Goal: Task Accomplishment & Management: Manage account settings

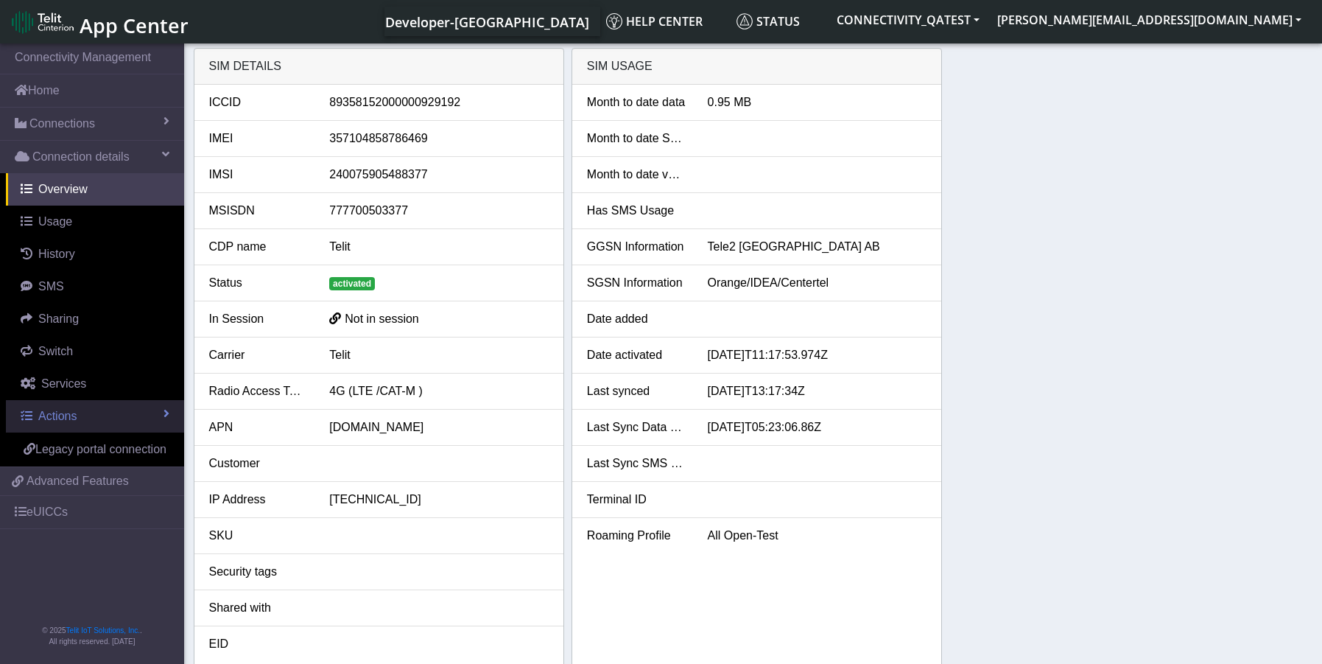
click at [46, 418] on span "Actions" at bounding box center [57, 416] width 38 height 13
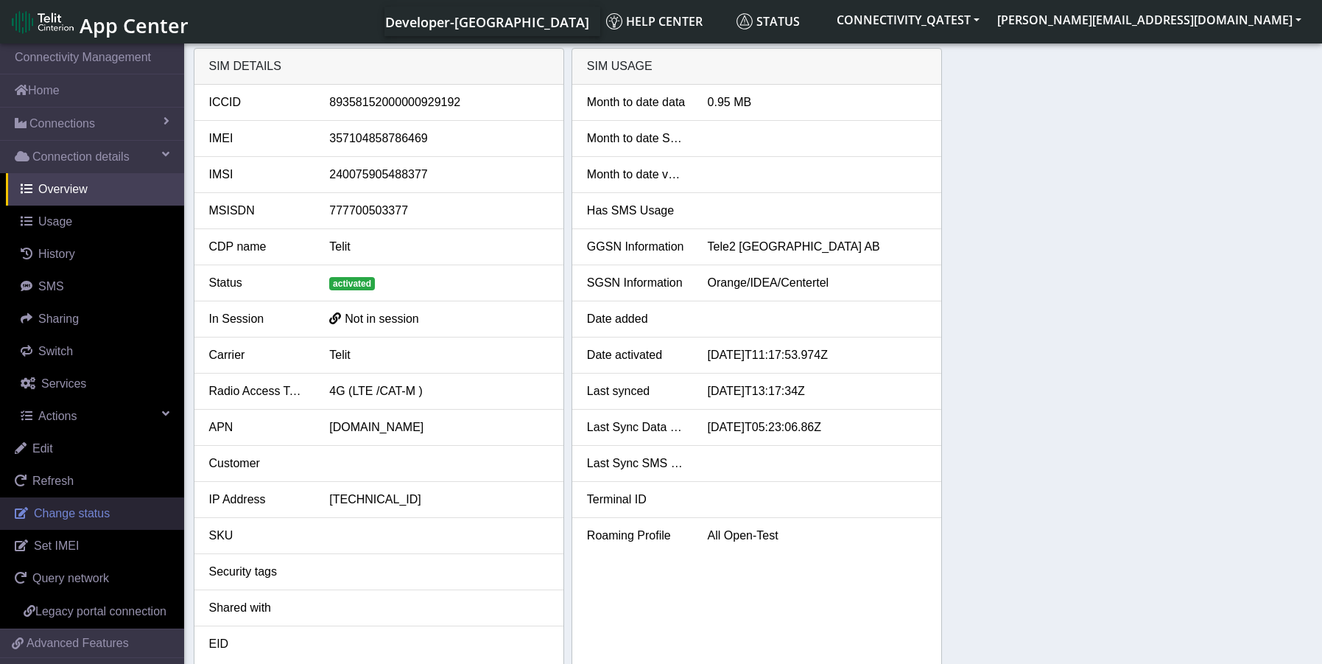
click at [63, 515] on span "Change status" at bounding box center [72, 513] width 76 height 13
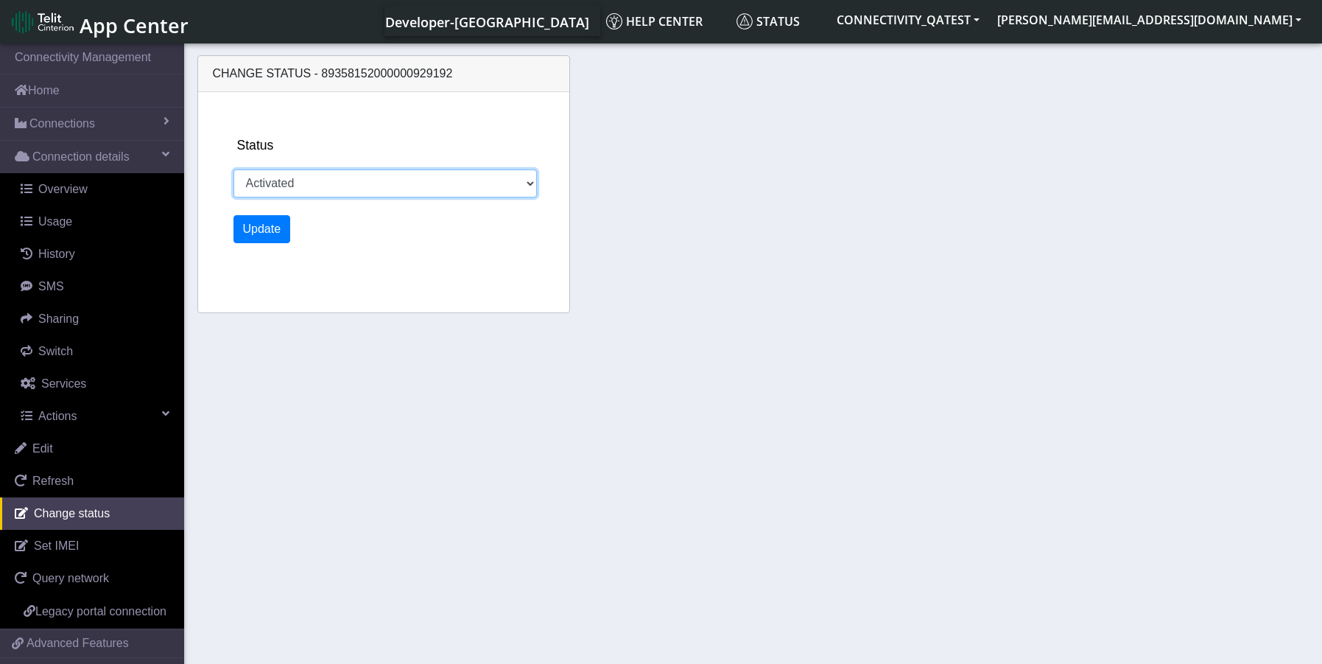
click at [500, 180] on select "Activated Deactivated Blocked" at bounding box center [386, 183] width 304 height 28
select select "blocked"
click at [234, 169] on select "Activated Deactivated Blocked" at bounding box center [386, 183] width 304 height 28
click at [261, 233] on button "Update" at bounding box center [262, 229] width 57 height 28
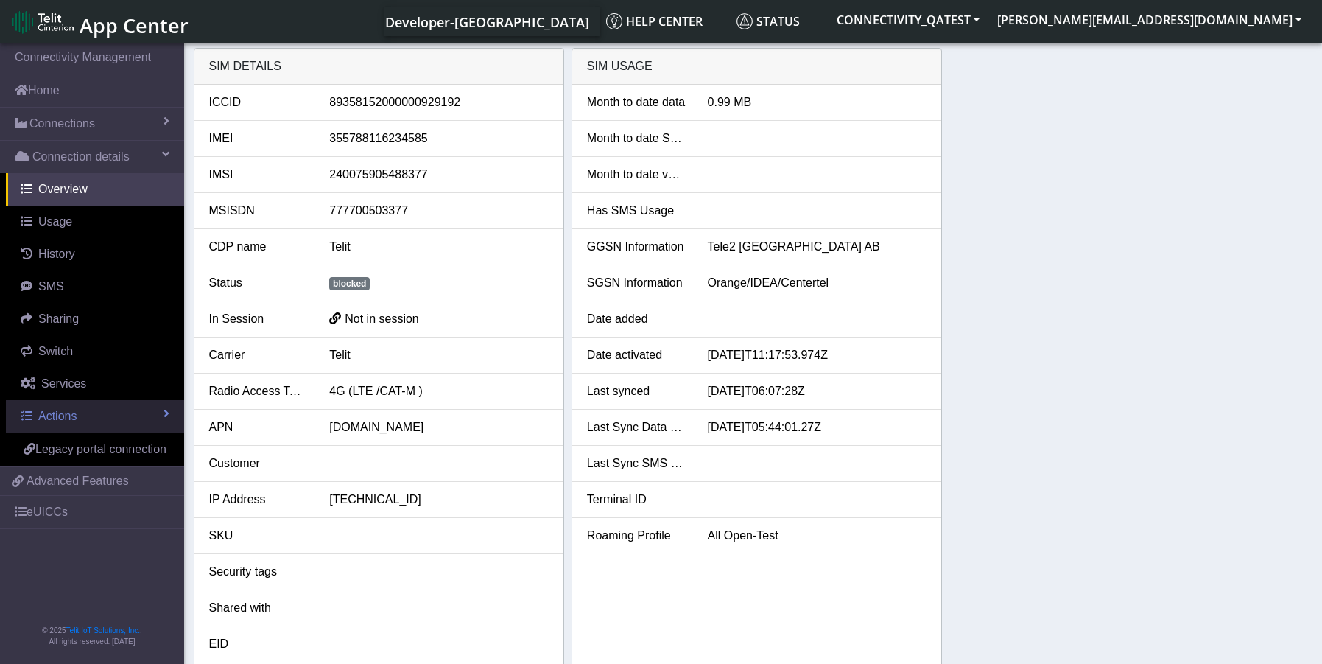
click at [80, 422] on link "Actions" at bounding box center [95, 416] width 178 height 32
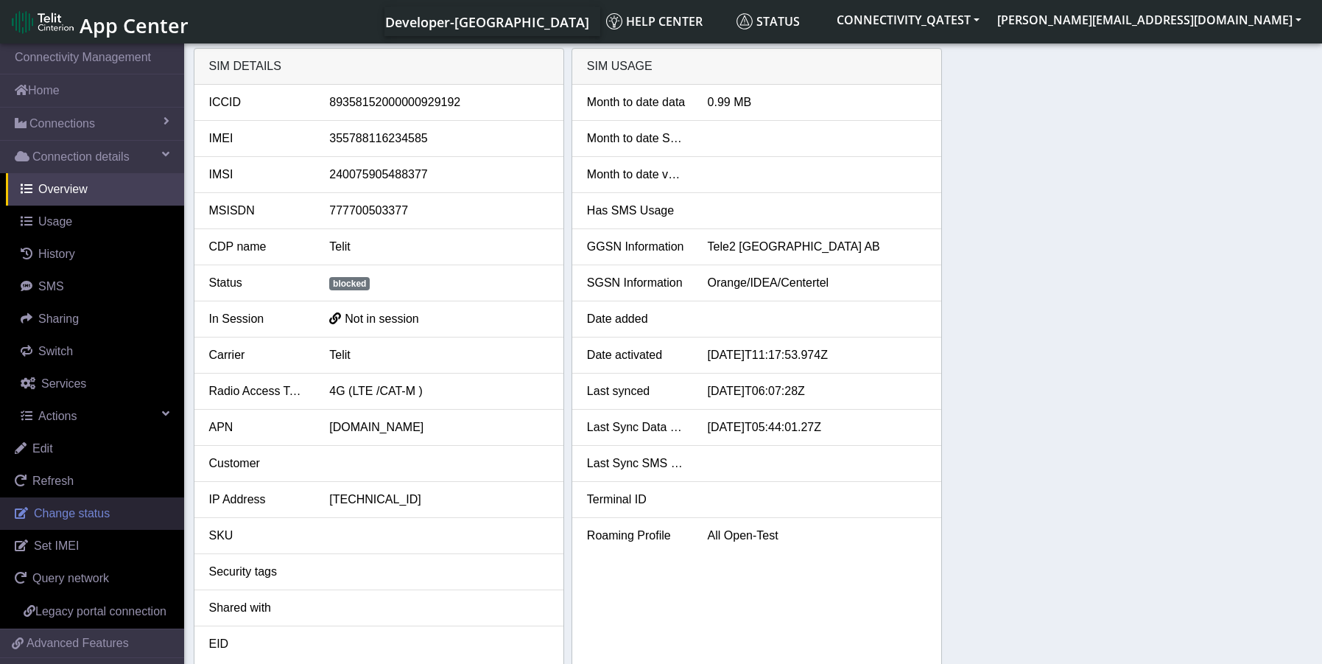
click at [69, 512] on span "Change status" at bounding box center [72, 513] width 76 height 13
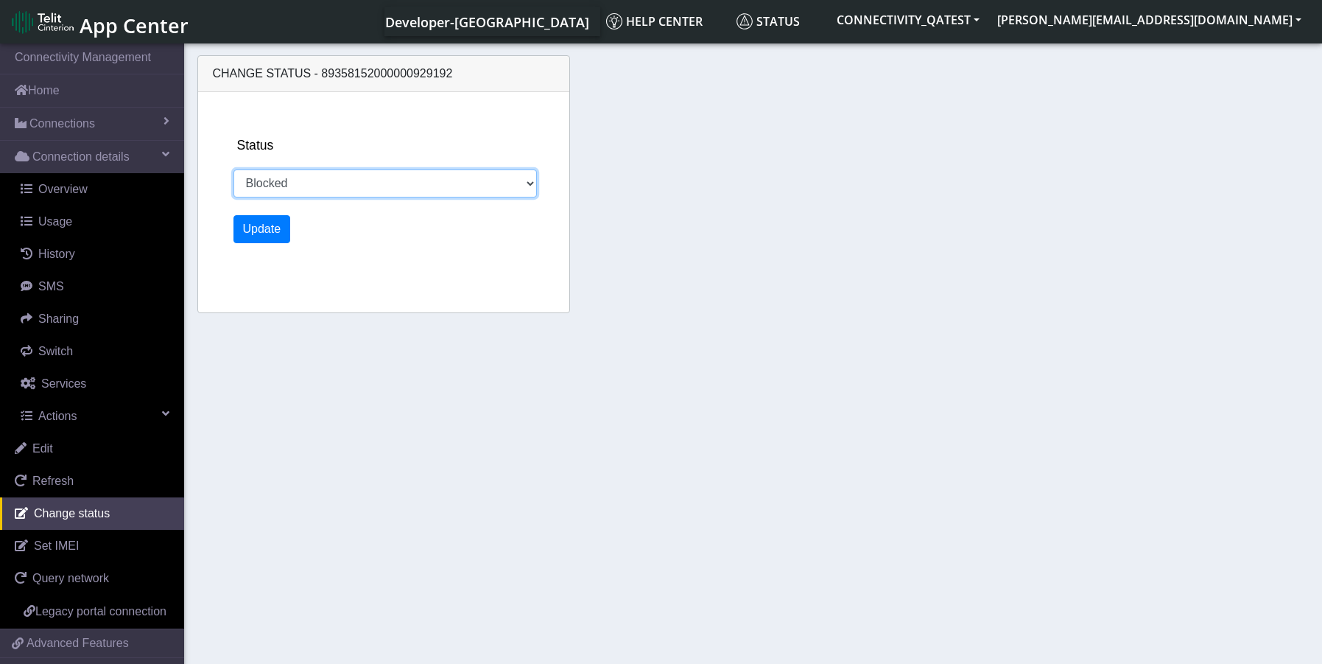
click at [329, 188] on select "Activated Deactivated Blocked" at bounding box center [386, 183] width 304 height 28
select select "activated"
click at [234, 169] on select "Activated Deactivated Blocked" at bounding box center [386, 183] width 304 height 28
drag, startPoint x: 225, startPoint y: 232, endPoint x: 248, endPoint y: 234, distance: 23.7
click at [232, 233] on div "Change status - 89358152000000929192 Status Activated Deactivated Blocked Update" at bounding box center [383, 184] width 373 height 258
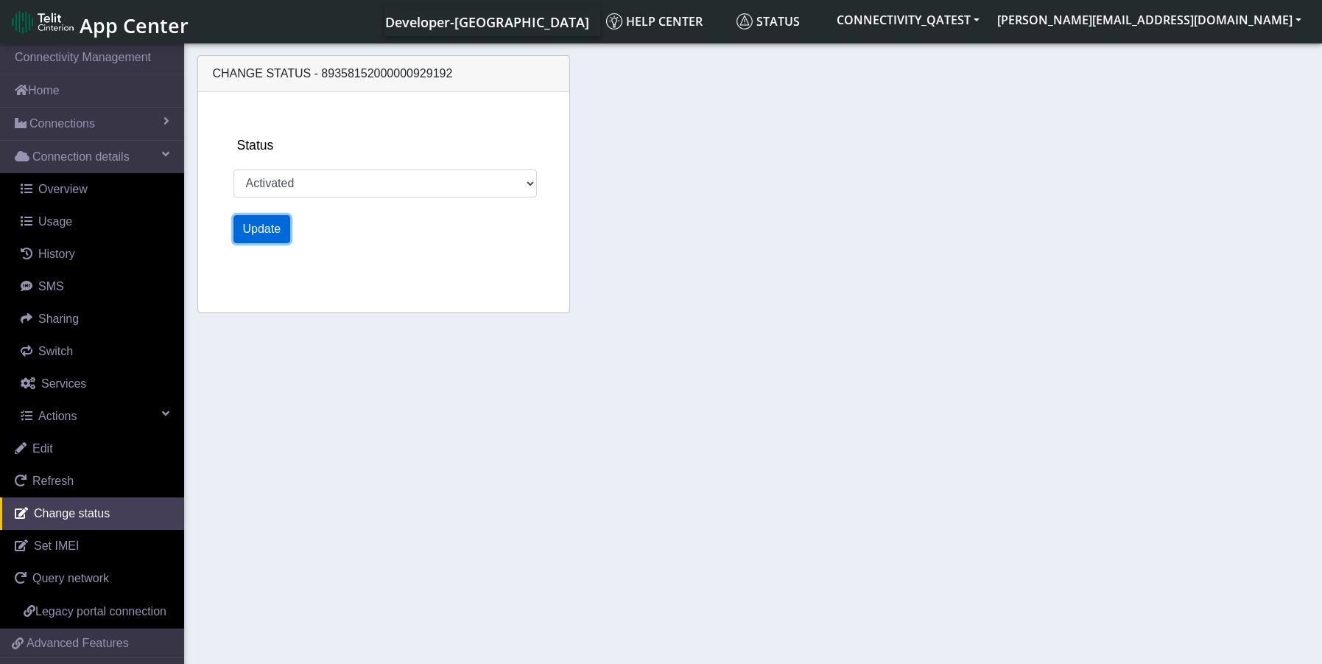
click at [255, 234] on button "Update" at bounding box center [262, 229] width 57 height 28
